Goal: Information Seeking & Learning: Find specific fact

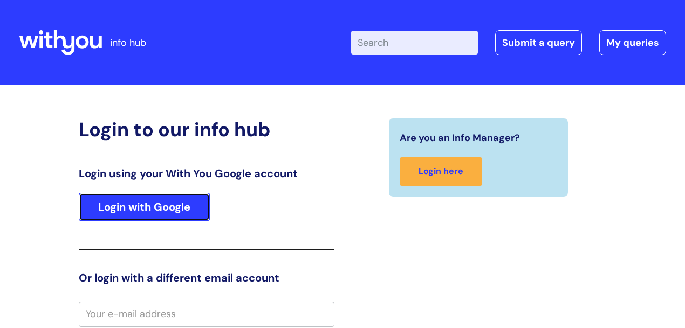
click at [166, 210] on link "Login with Google" at bounding box center [144, 207] width 131 height 28
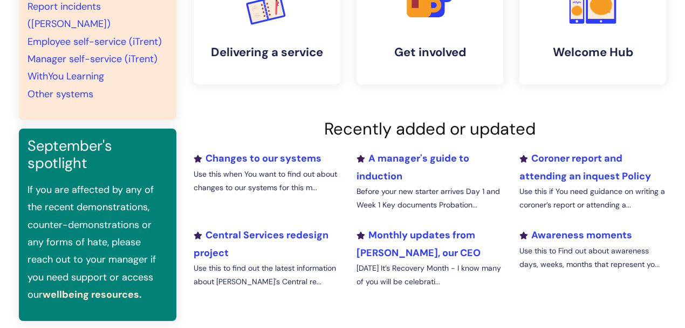
scroll to position [251, 0]
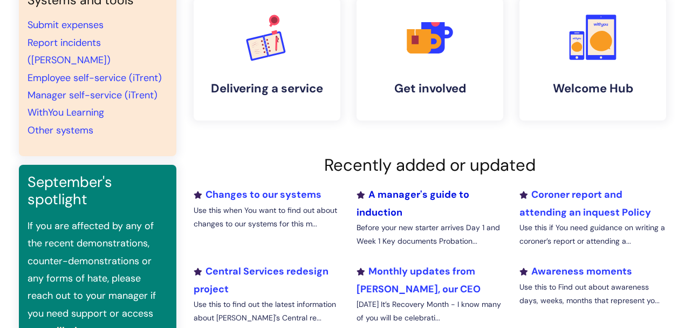
click at [388, 213] on link "A manager's guide to induction" at bounding box center [413, 203] width 113 height 30
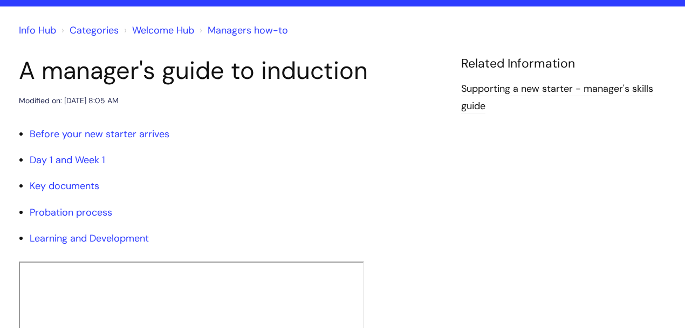
scroll to position [108, 0]
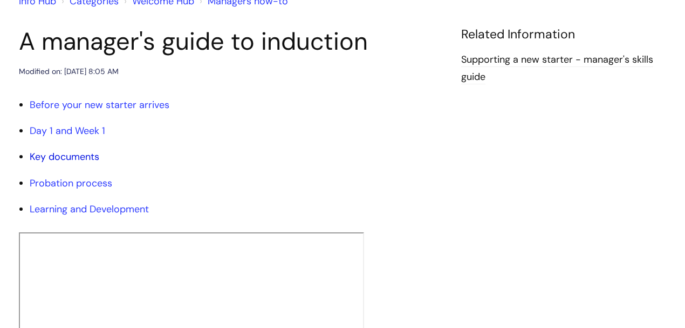
click at [87, 155] on link "Key documents" at bounding box center [65, 156] width 70 height 13
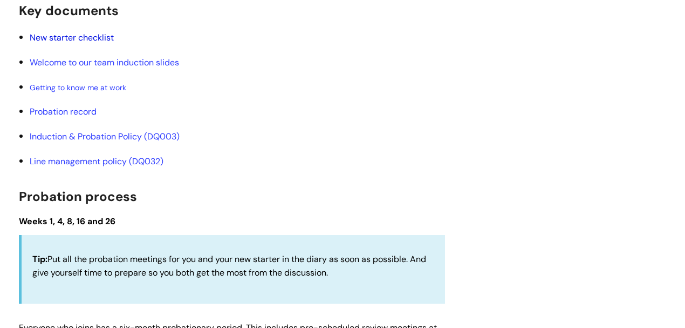
click at [107, 37] on link "New starter checklist" at bounding box center [72, 37] width 84 height 11
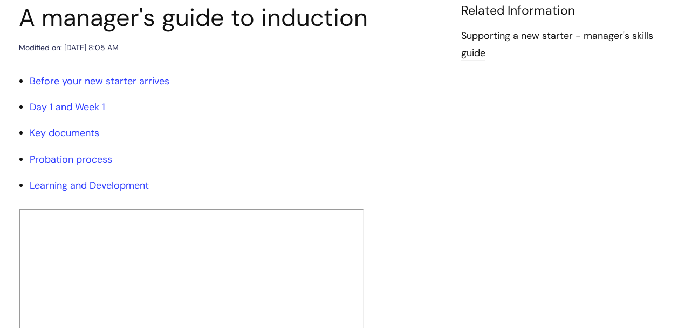
scroll to position [0, 0]
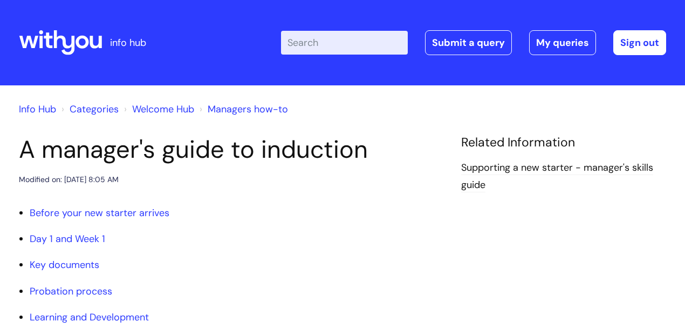
click at [317, 47] on input "Enter your search term here..." at bounding box center [344, 43] width 127 height 24
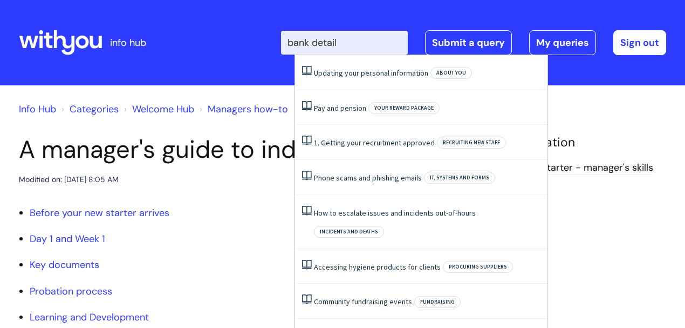
type input "bank details"
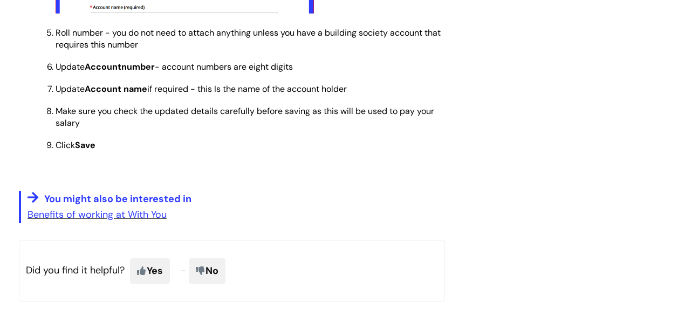
scroll to position [2949, 0]
